Goal: Task Accomplishment & Management: Complete application form

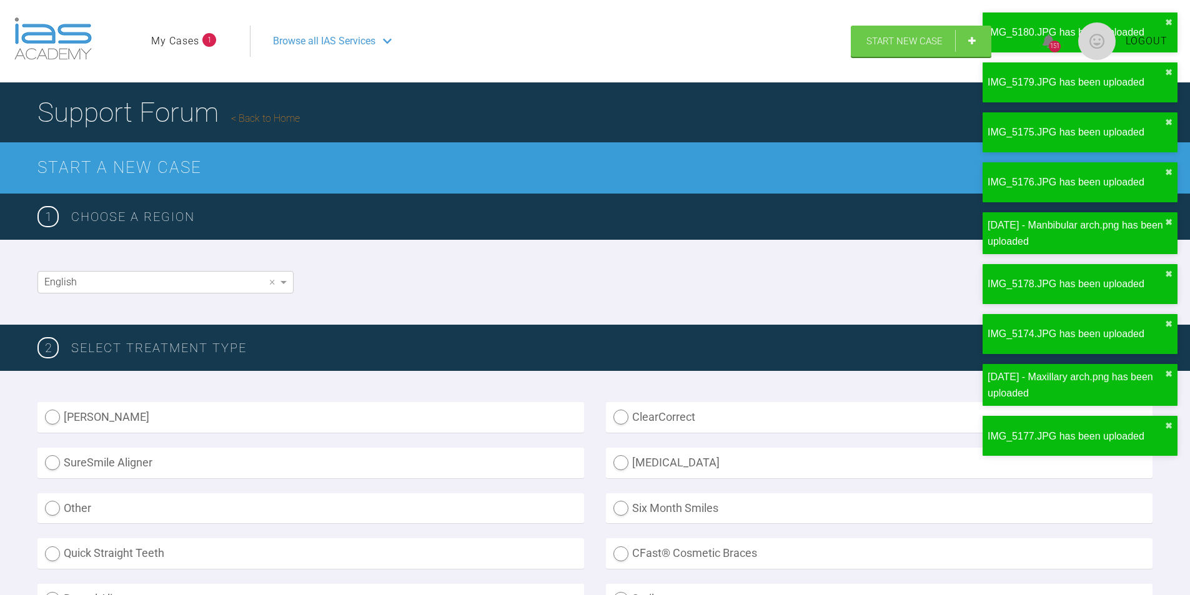
scroll to position [2995, 0]
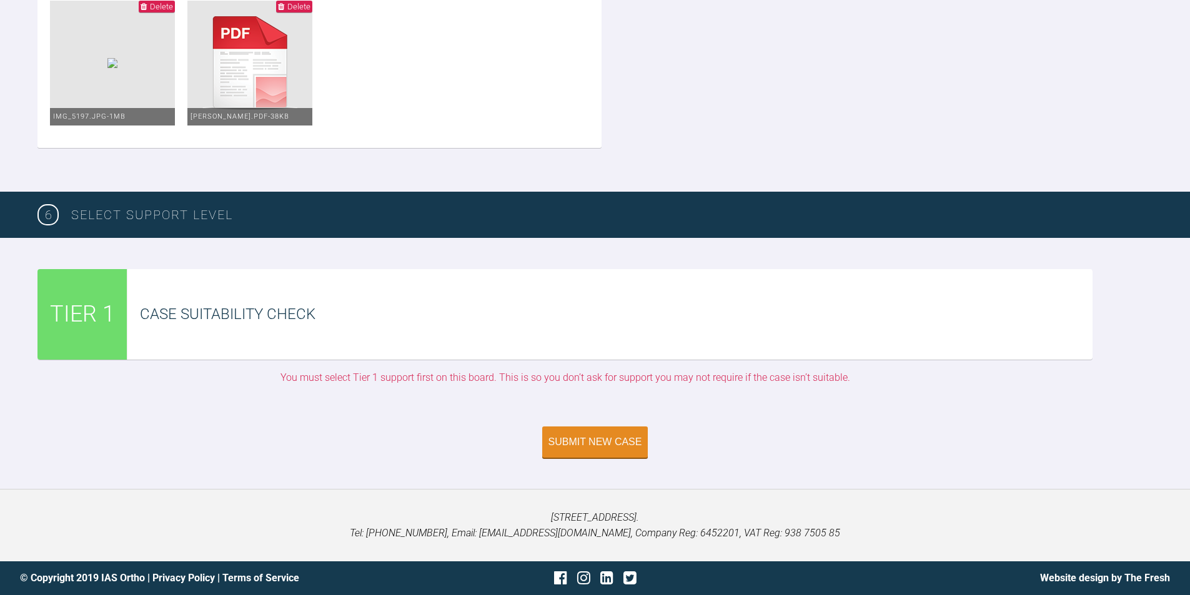
click at [309, 319] on div "Case Suitability Check" at bounding box center [616, 314] width 953 height 24
click at [99, 315] on span "TIER 1" at bounding box center [82, 315] width 65 height 36
click at [295, 319] on div "Case Suitability Check" at bounding box center [616, 314] width 953 height 24
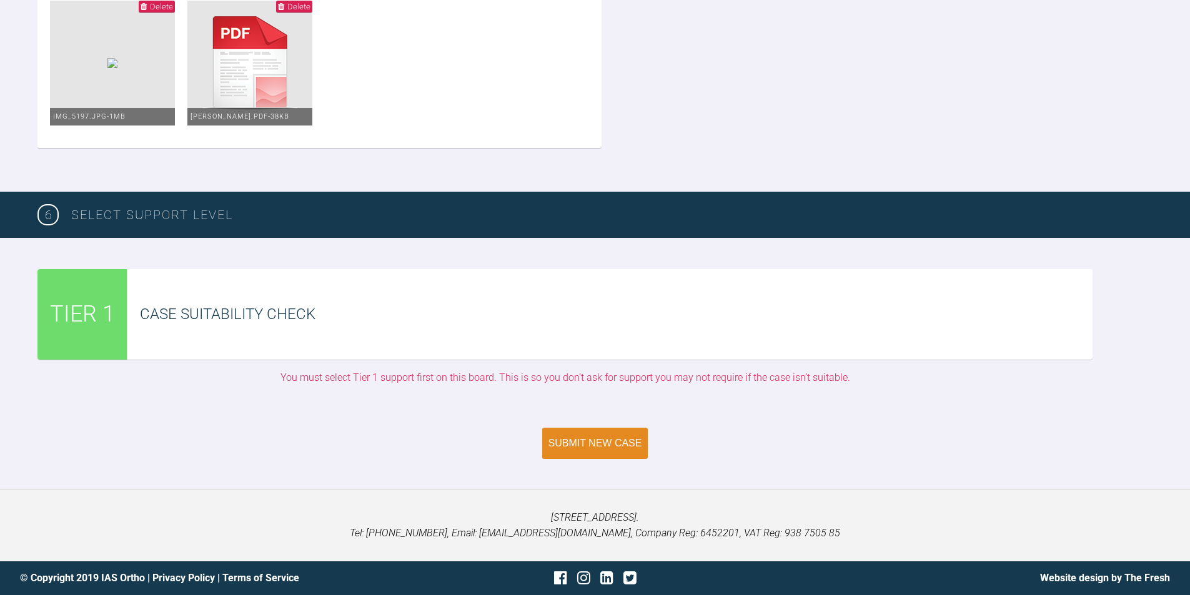
click at [603, 447] on div "Submit New Case" at bounding box center [595, 443] width 94 height 11
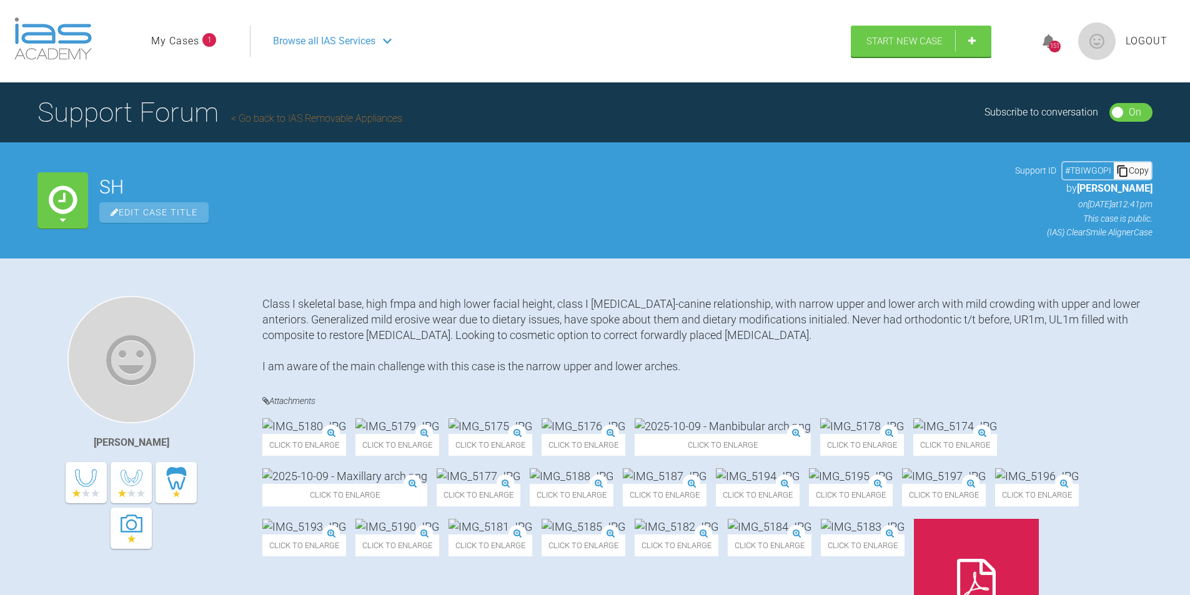
click at [202, 34] on li "My Cases 1" at bounding box center [183, 41] width 65 height 16
click at [189, 39] on link "My Cases" at bounding box center [175, 41] width 48 height 16
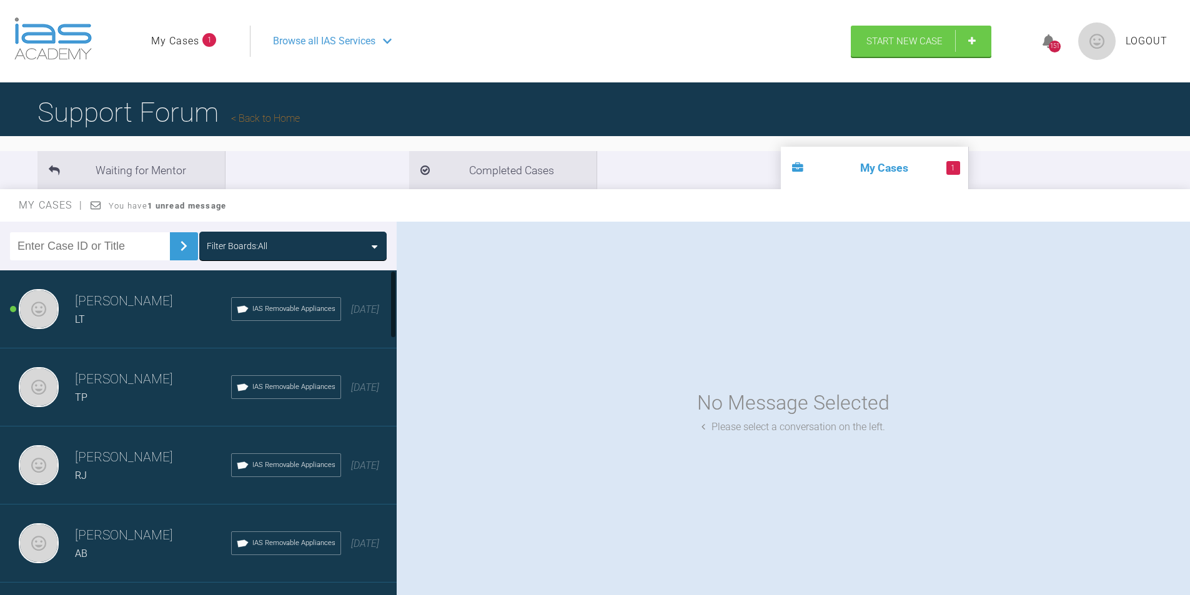
click at [82, 307] on h3 "[PERSON_NAME]" at bounding box center [153, 301] width 156 height 21
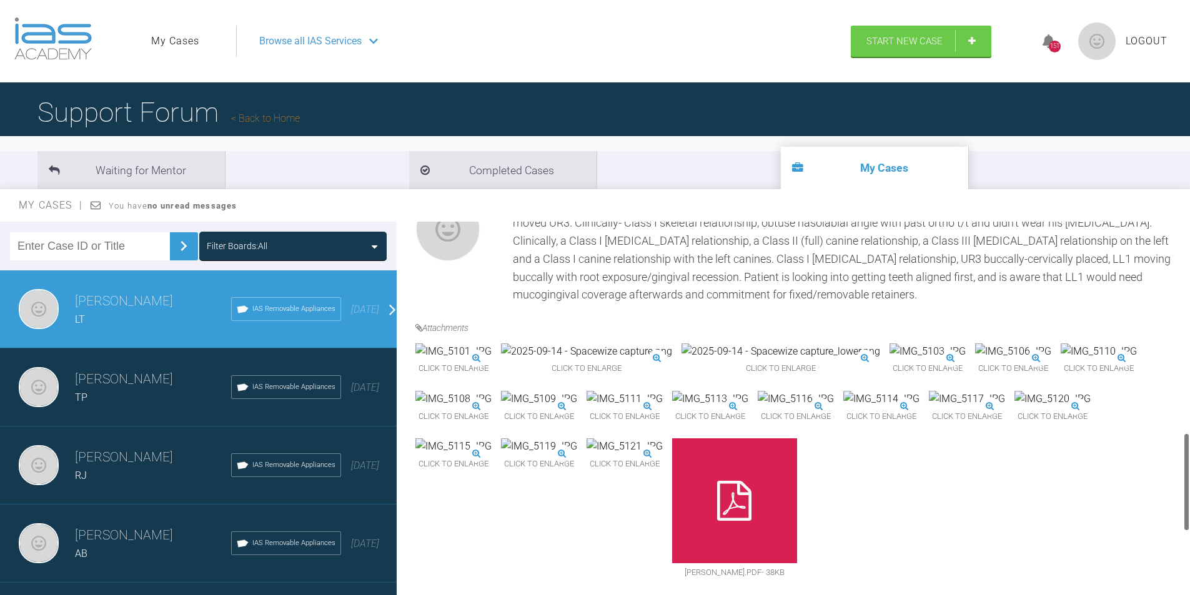
scroll to position [937, 0]
